Goal: Find specific fact

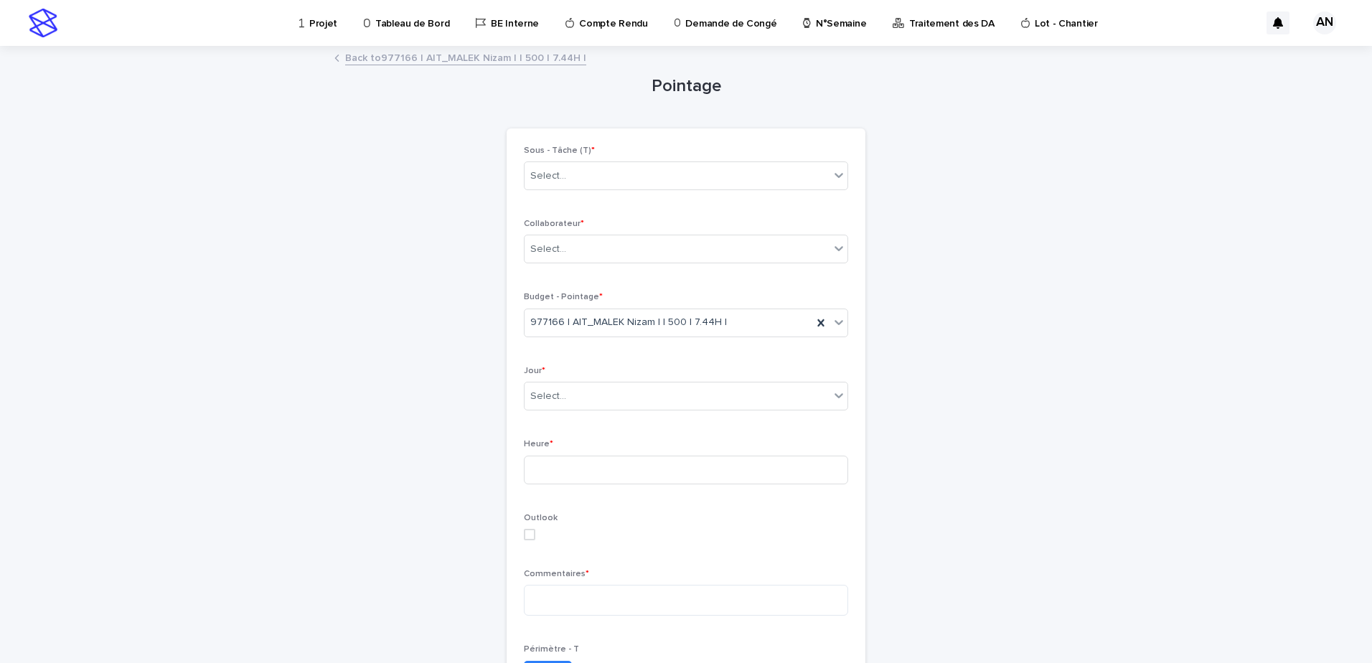
drag, startPoint x: 0, startPoint y: 0, endPoint x: 404, endPoint y: 57, distance: 408.2
click at [404, 57] on link "Back to 977166 | AIT_MALEK Nizam | | 500 | 7.44H |" at bounding box center [465, 57] width 241 height 17
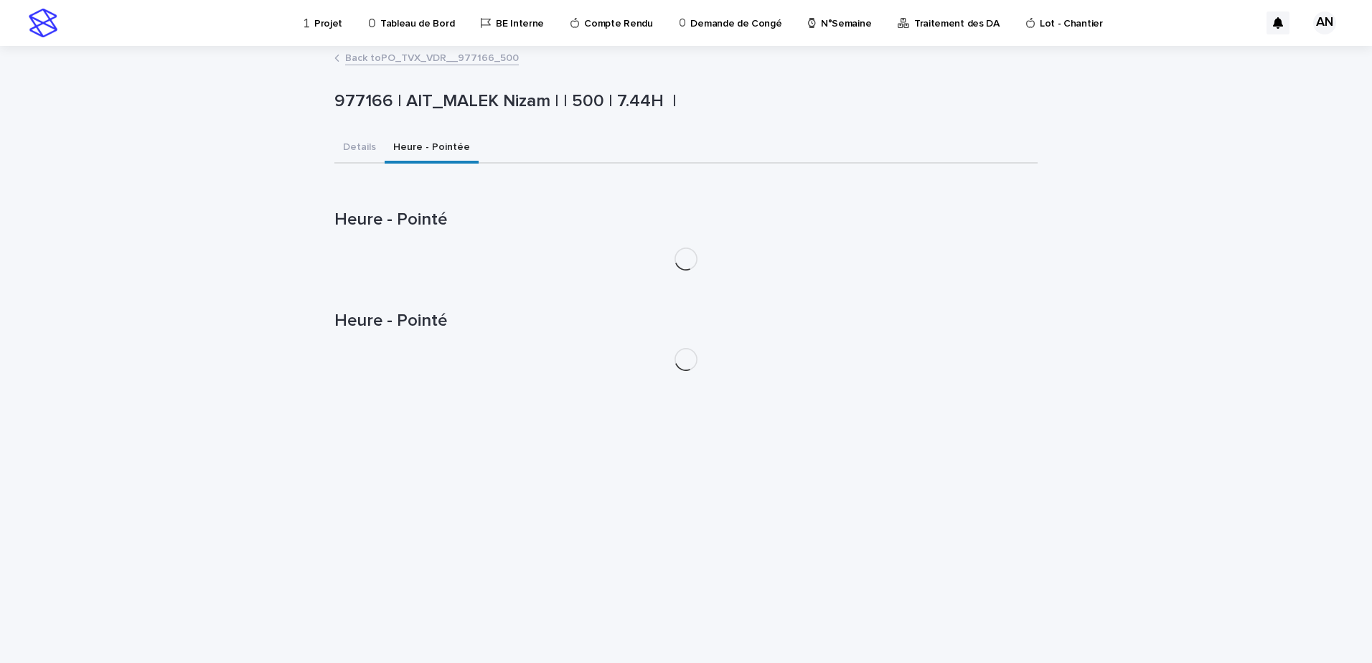
click at [403, 58] on link "Back to PO_TVX_VDR__977166_500" at bounding box center [432, 57] width 174 height 17
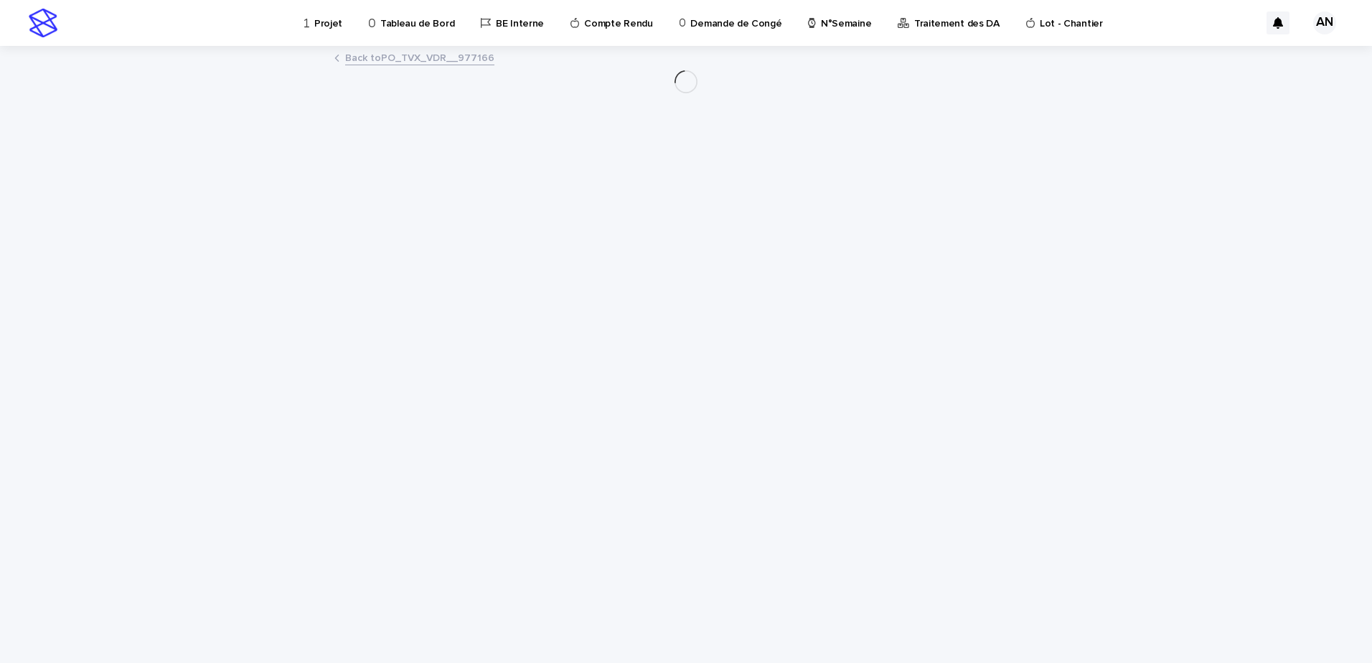
click at [403, 58] on link "Back to PO_TVX_VDR__977166" at bounding box center [419, 57] width 149 height 17
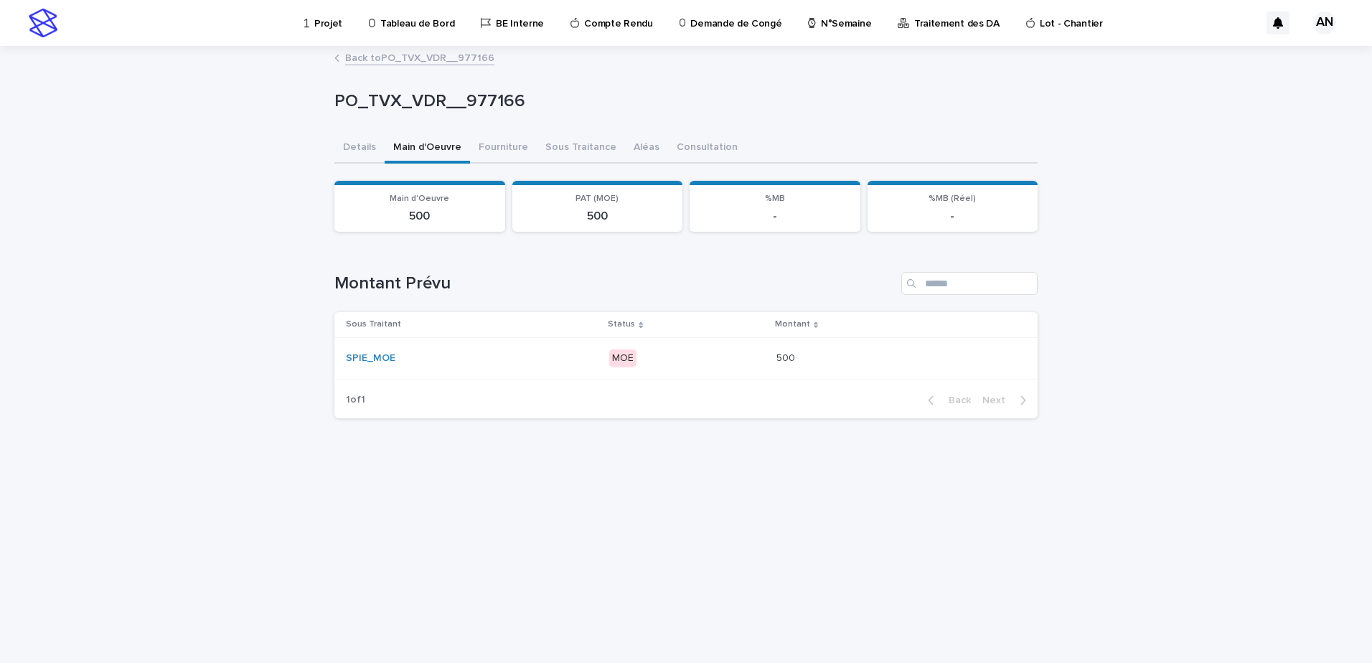
click at [383, 61] on link "Back to PO_TVX_VDR__977166" at bounding box center [419, 57] width 149 height 17
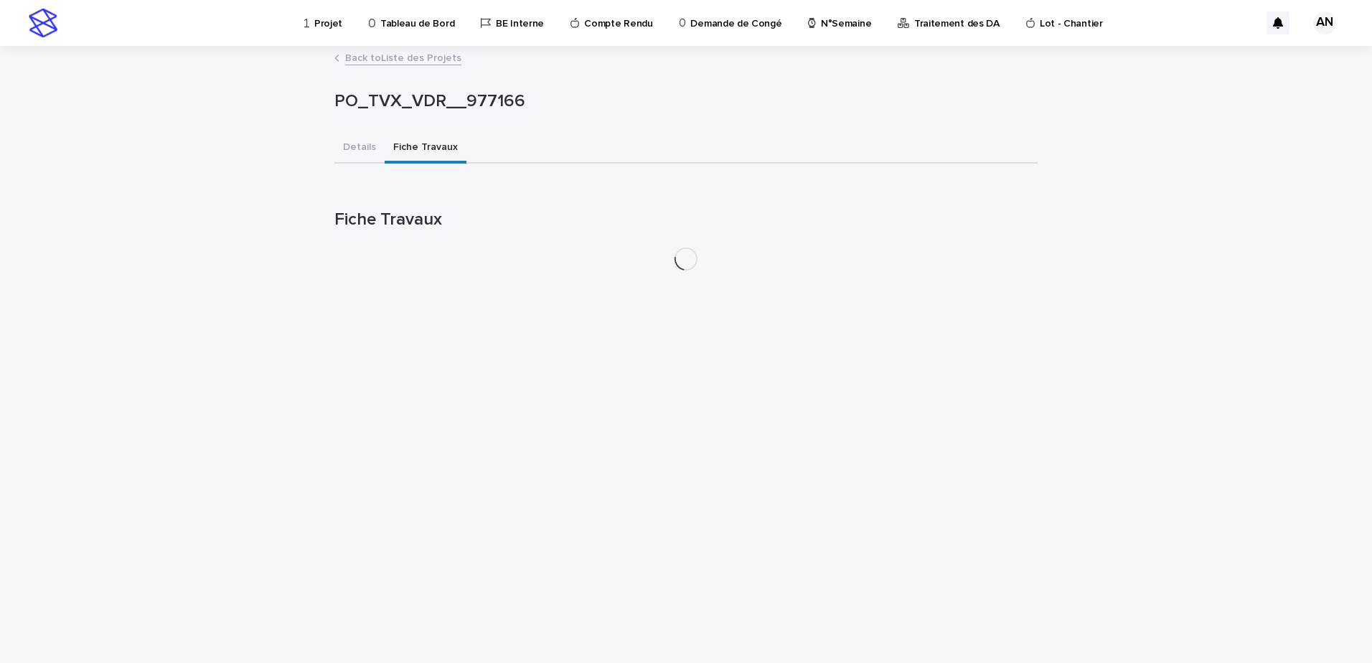
click at [385, 60] on link "Back to Liste des Projets" at bounding box center [403, 57] width 116 height 17
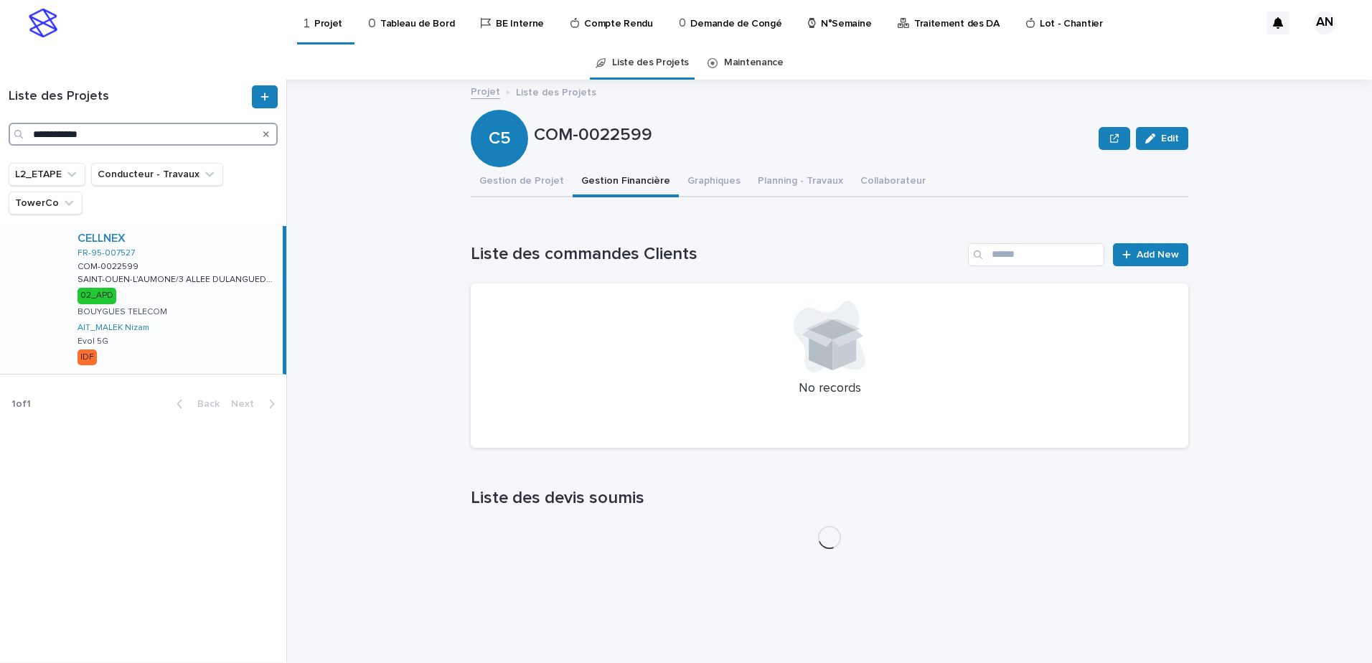
drag, startPoint x: 105, startPoint y: 130, endPoint x: 20, endPoint y: 124, distance: 84.9
click at [20, 124] on div "**********" at bounding box center [143, 134] width 269 height 23
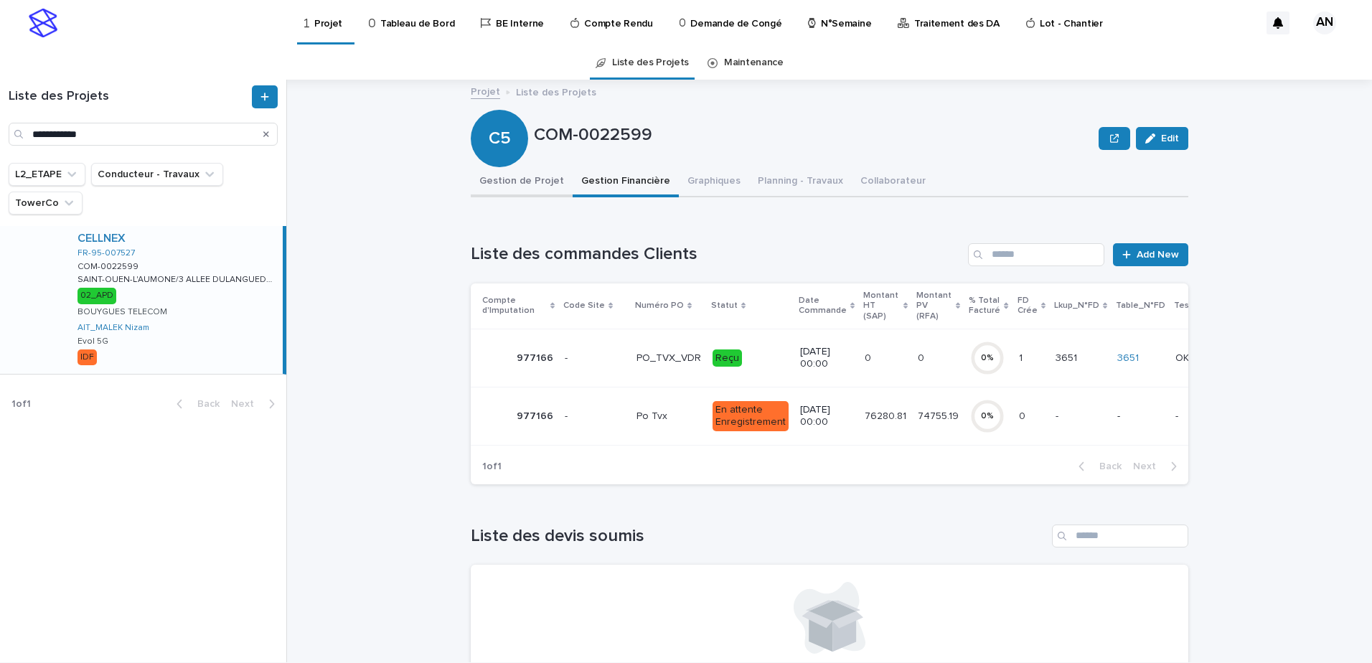
click at [516, 195] on button "Gestion de Projet" at bounding box center [522, 182] width 102 height 30
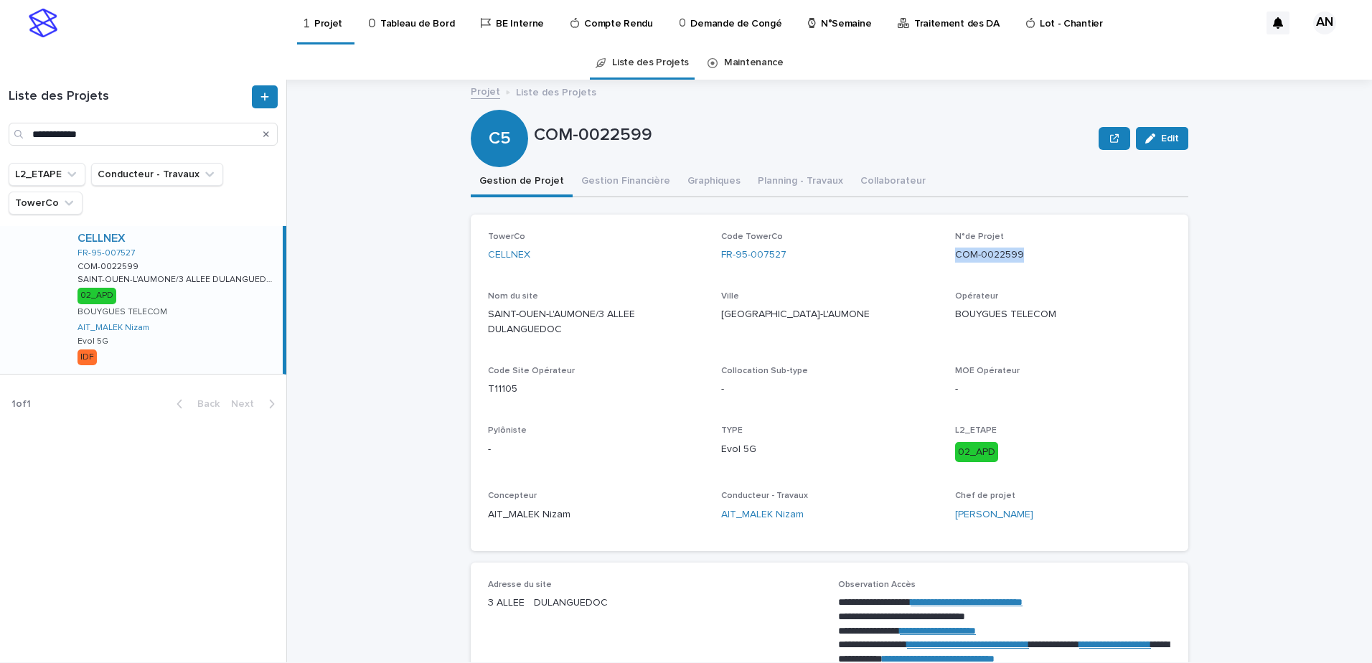
drag, startPoint x: 1031, startPoint y: 254, endPoint x: 949, endPoint y: 266, distance: 83.4
click at [949, 266] on div "TowerCo CELLNEX Code TowerCo FR-95-007527 N°de Projet COM-0022599 Nom du site […" at bounding box center [829, 383] width 683 height 302
copy p "COM-0022599"
